Goal: Information Seeking & Learning: Learn about a topic

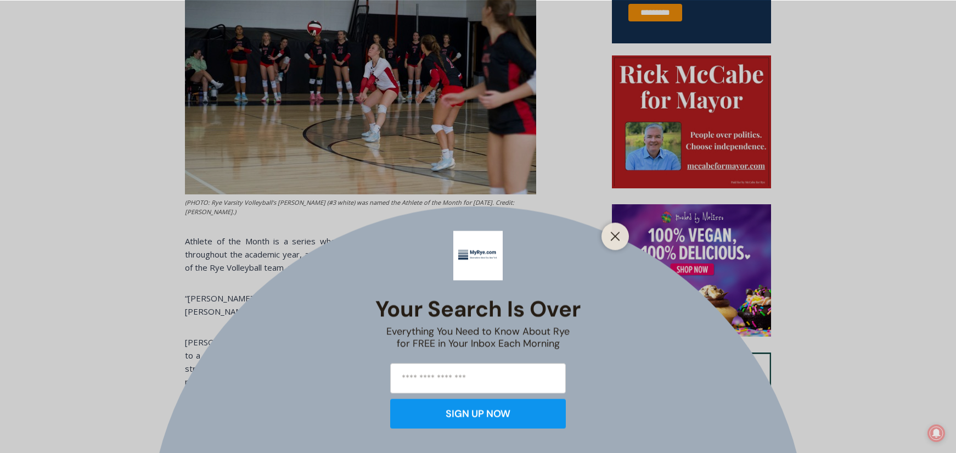
scroll to position [400, 0]
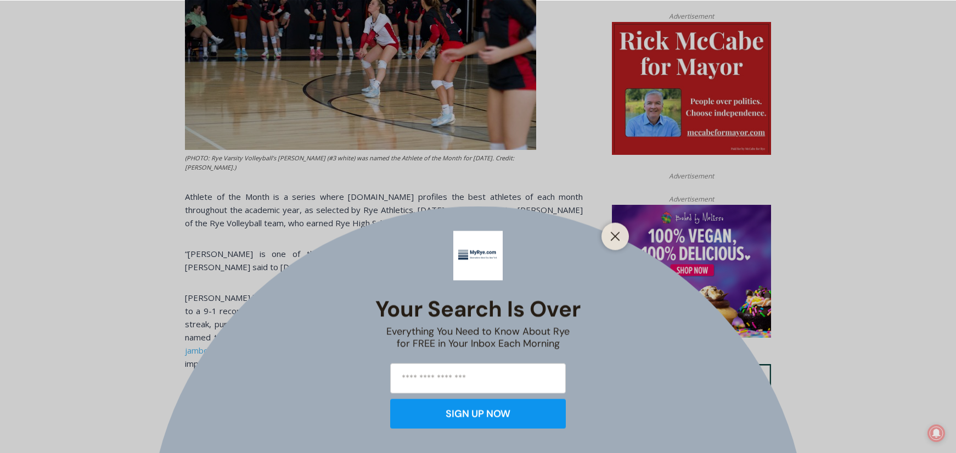
click at [590, 159] on div "Your Search is Over Everything You Need to Know About Rye for FREE in Your Inbo…" at bounding box center [478, 226] width 956 height 453
click at [618, 244] on div at bounding box center [615, 235] width 27 height 27
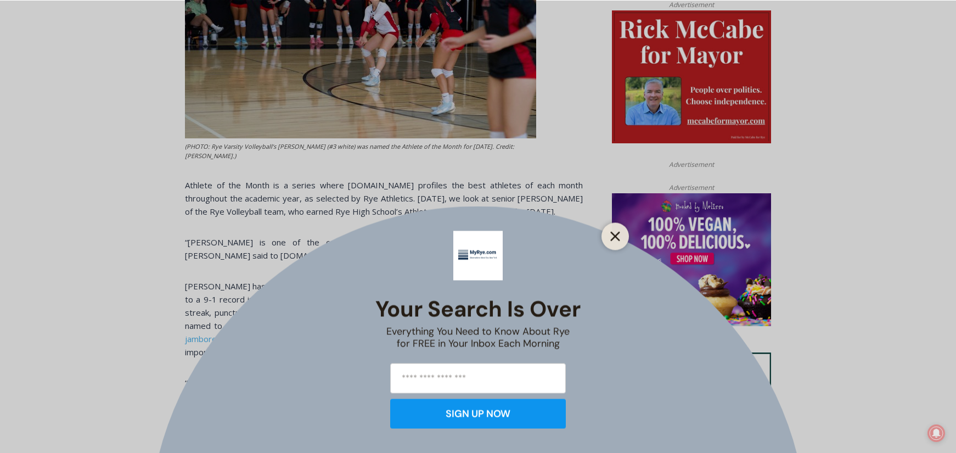
click at [610, 234] on icon "Close" at bounding box center [615, 236] width 10 height 10
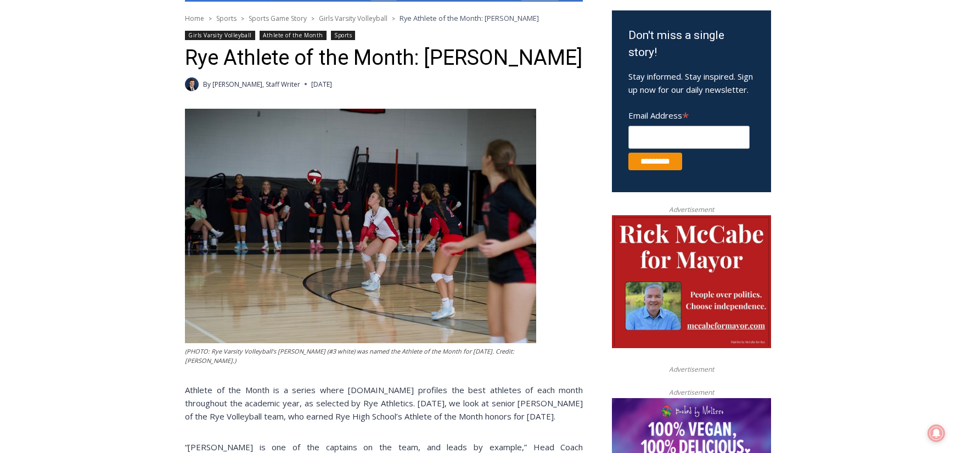
scroll to position [0, 0]
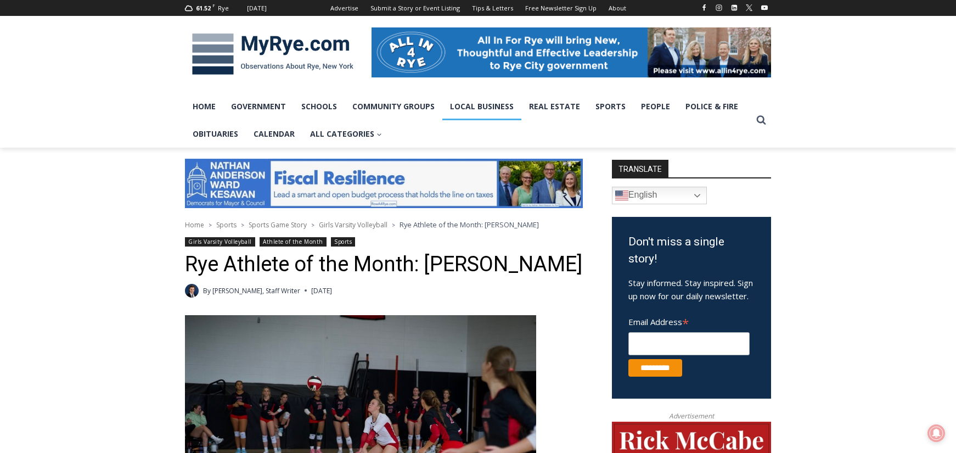
click at [458, 110] on link "Local Business" at bounding box center [481, 106] width 79 height 27
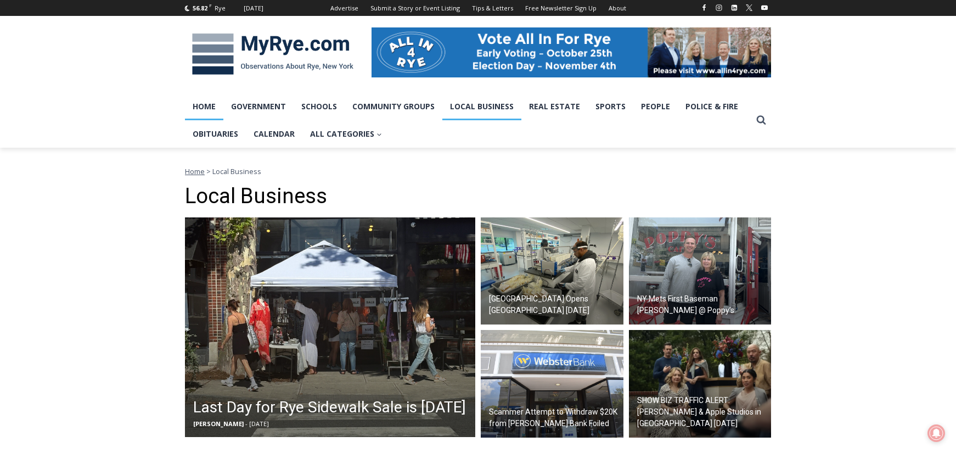
click at [200, 113] on link "Home" at bounding box center [204, 106] width 38 height 27
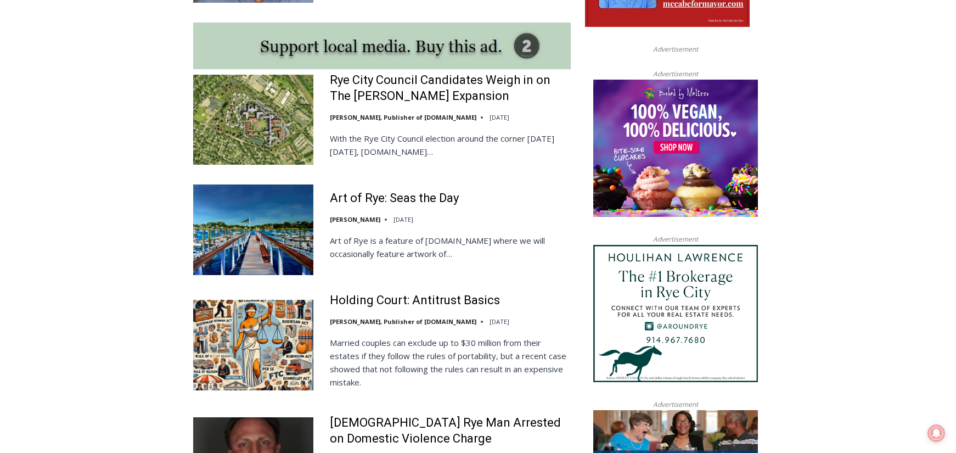
scroll to position [999, 0]
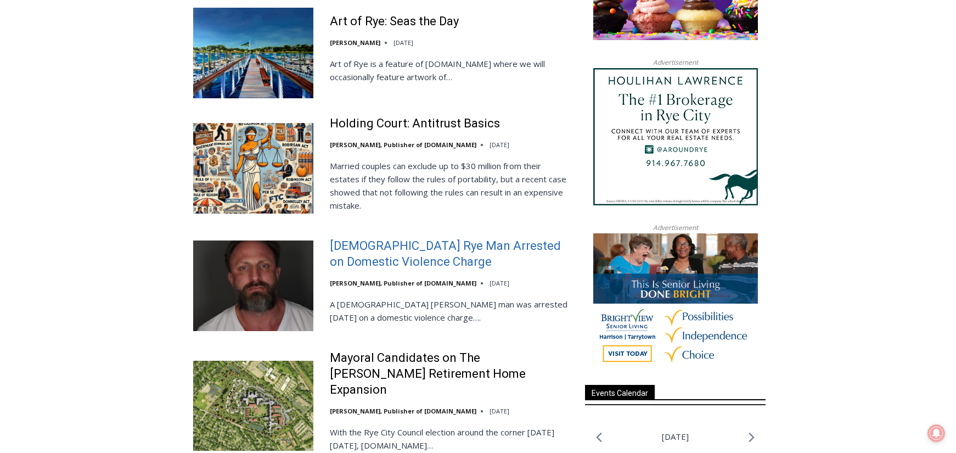
click at [443, 244] on link "[DEMOGRAPHIC_DATA] Rye Man Arrested on Domestic Violence Charge" at bounding box center [450, 253] width 241 height 31
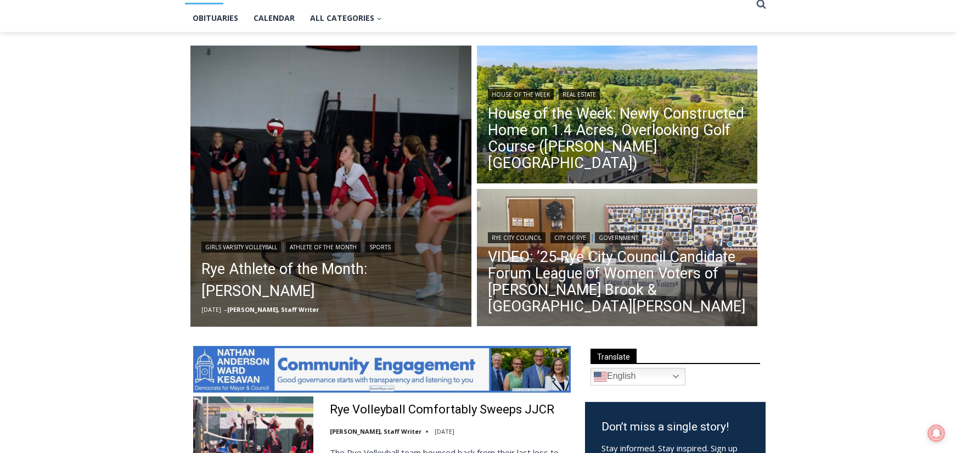
scroll to position [0, 0]
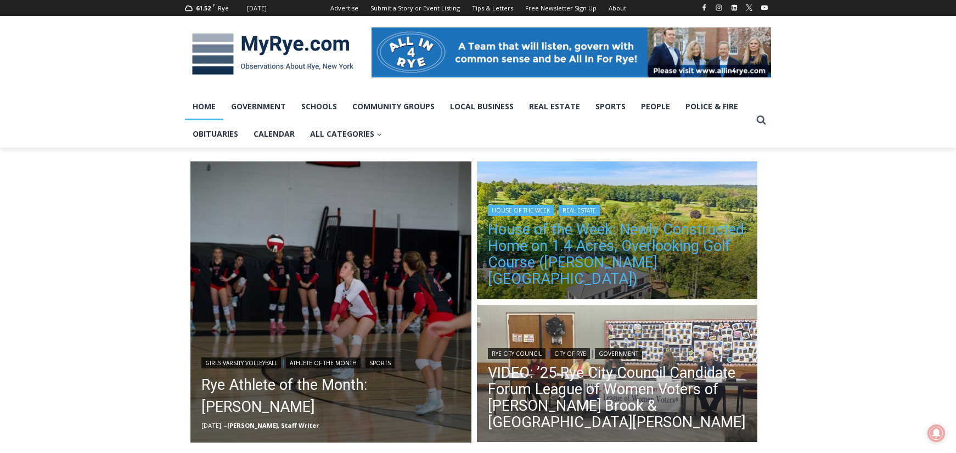
click at [631, 251] on link "House of the Week: Newly Constructed Home on 1.4 Acres, Overlooking Golf Course…" at bounding box center [617, 254] width 259 height 66
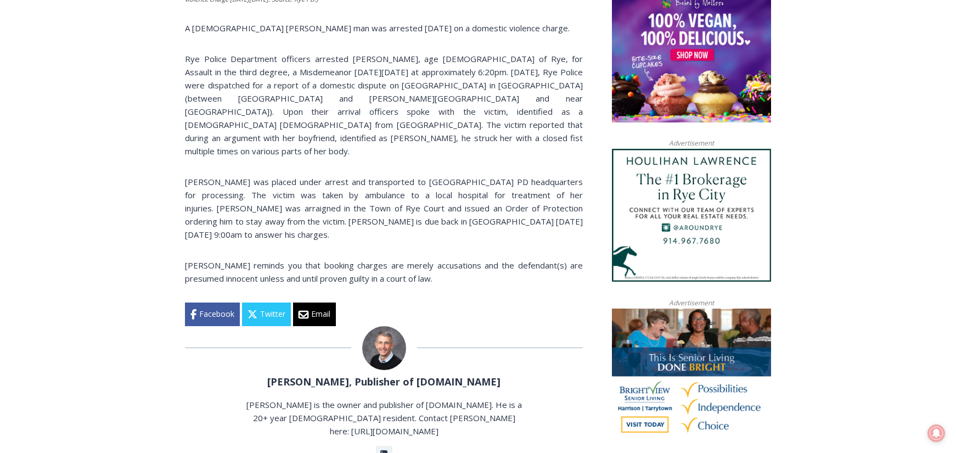
scroll to position [616, 0]
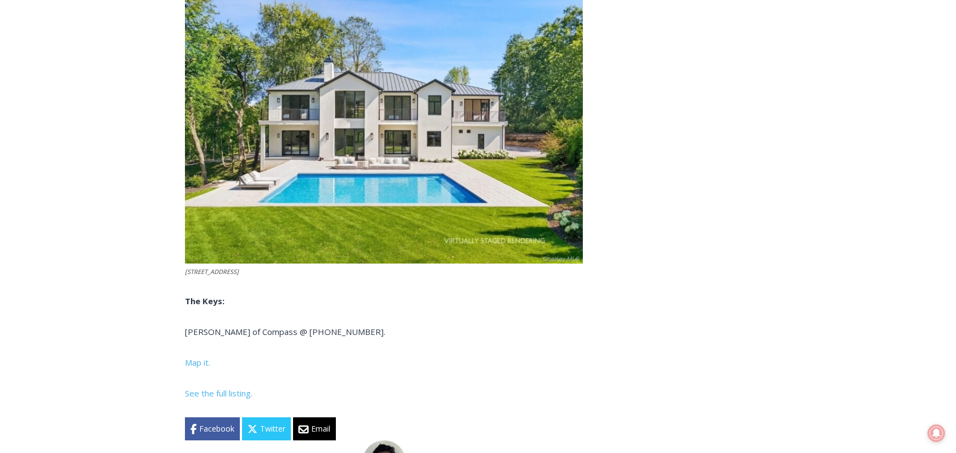
scroll to position [4492, 0]
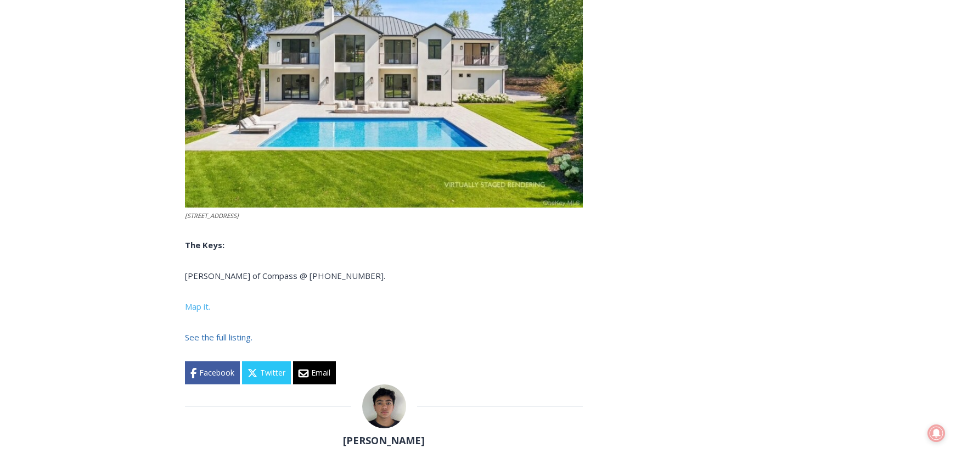
click at [215, 332] on span "See the full listing." at bounding box center [219, 337] width 68 height 11
